Goal: Information Seeking & Learning: Learn about a topic

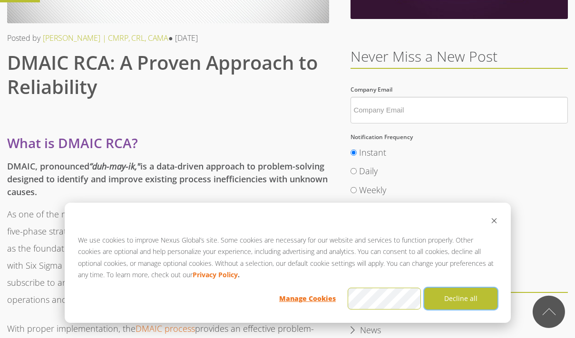
click at [439, 304] on button "Decline all" at bounding box center [460, 299] width 73 height 22
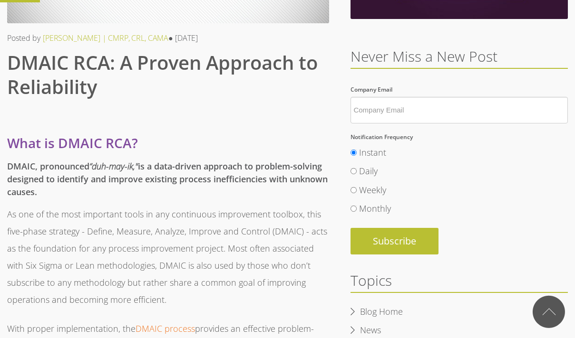
click at [227, 236] on p "As one of the most important tools in any continuous improvement toolbox, this …" at bounding box center [168, 257] width 322 height 103
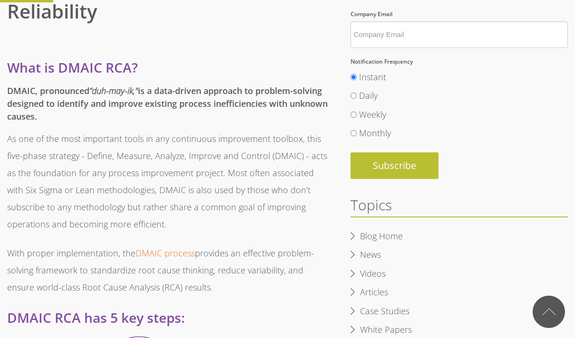
scroll to position [299, 0]
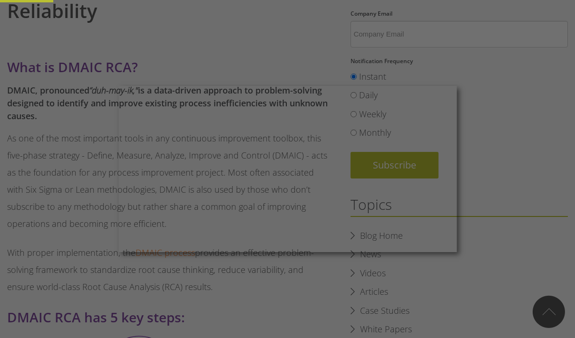
click at [224, 277] on div at bounding box center [290, 171] width 580 height 342
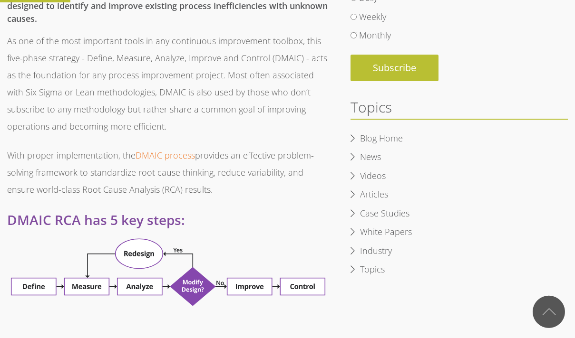
scroll to position [394, 0]
